Goal: Task Accomplishment & Management: Use online tool/utility

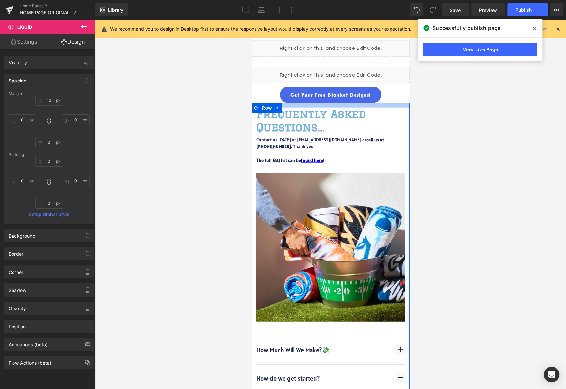
scroll to position [2, 0]
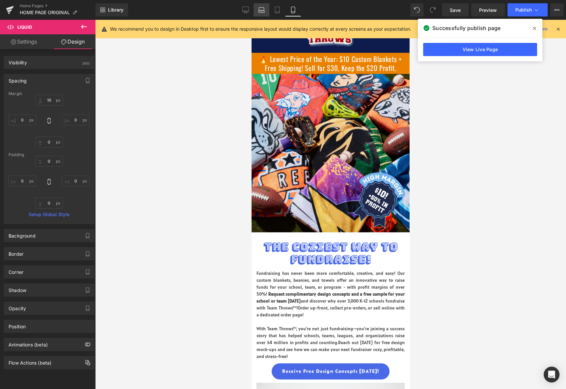
click at [263, 9] on icon at bounding box center [261, 10] width 7 height 7
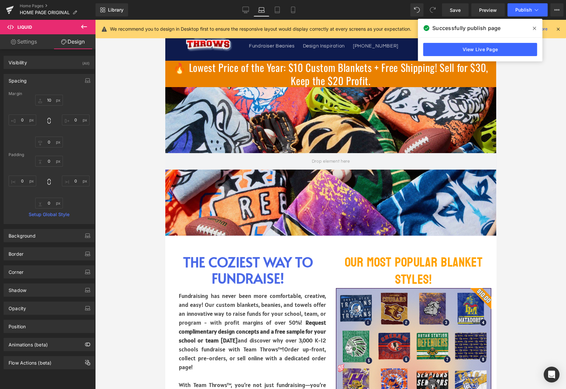
type input "10"
type input "0"
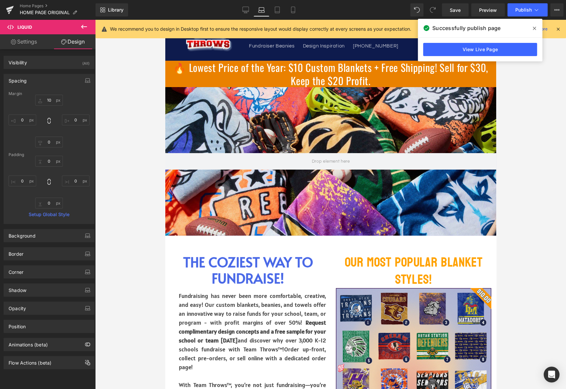
type input "0"
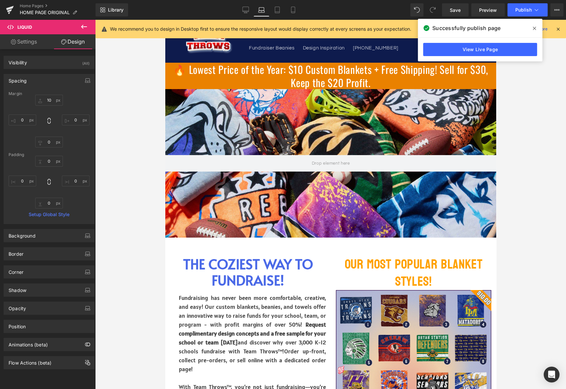
scroll to position [677, 0]
click at [533, 28] on icon at bounding box center [534, 28] width 3 height 5
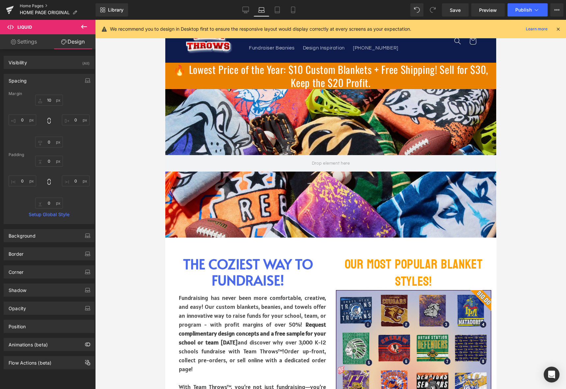
click at [34, 3] on link "Home Pages" at bounding box center [58, 5] width 76 height 5
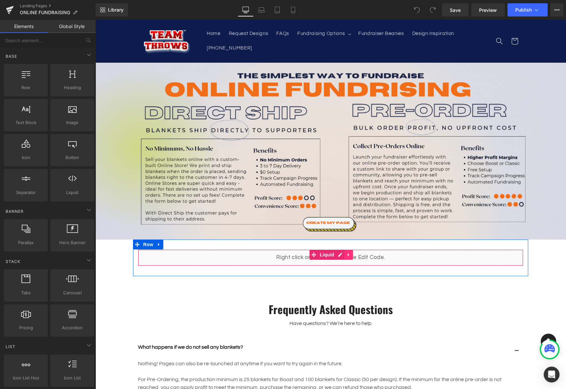
click at [347, 252] on icon at bounding box center [349, 254] width 5 height 5
click at [351, 252] on icon at bounding box center [353, 254] width 5 height 5
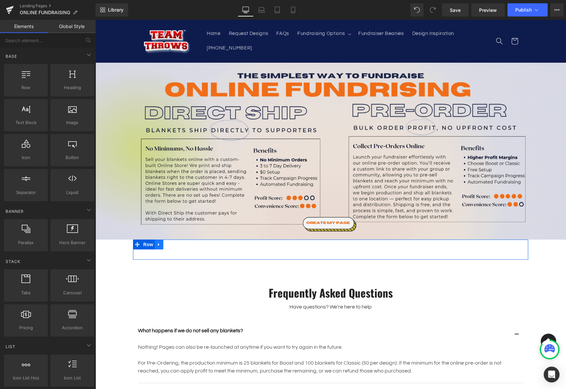
click at [157, 242] on icon at bounding box center [159, 244] width 5 height 5
click at [174, 242] on icon at bounding box center [176, 244] width 5 height 5
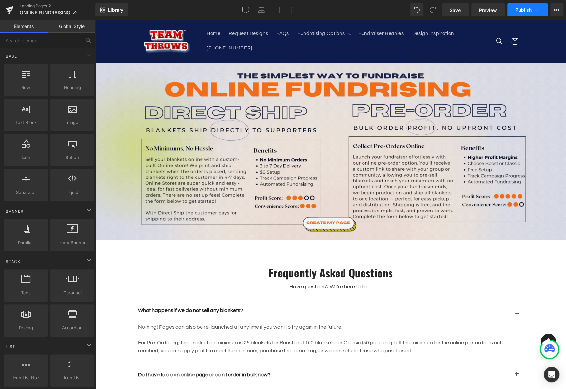
click at [514, 8] on button "Publish" at bounding box center [528, 9] width 40 height 13
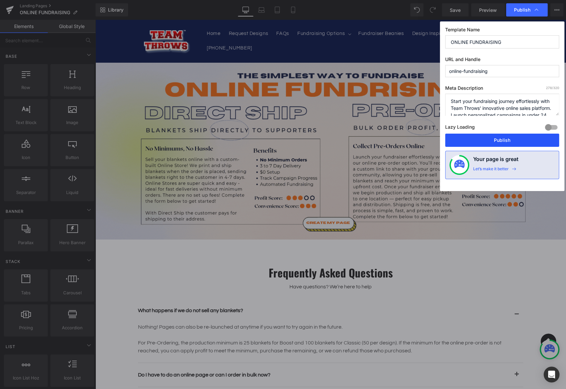
click at [489, 135] on button "Publish" at bounding box center [503, 139] width 114 height 13
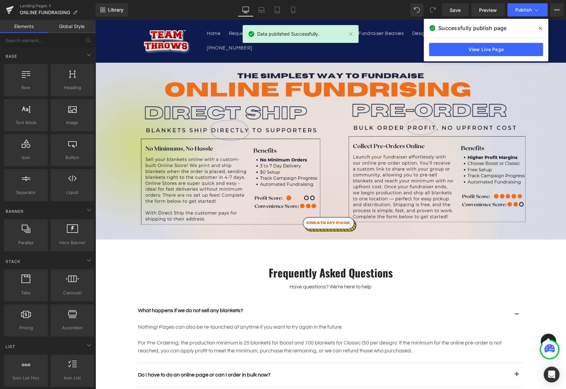
click at [540, 25] on span at bounding box center [540, 28] width 11 height 11
